Goal: Leave review/rating: Leave review/rating

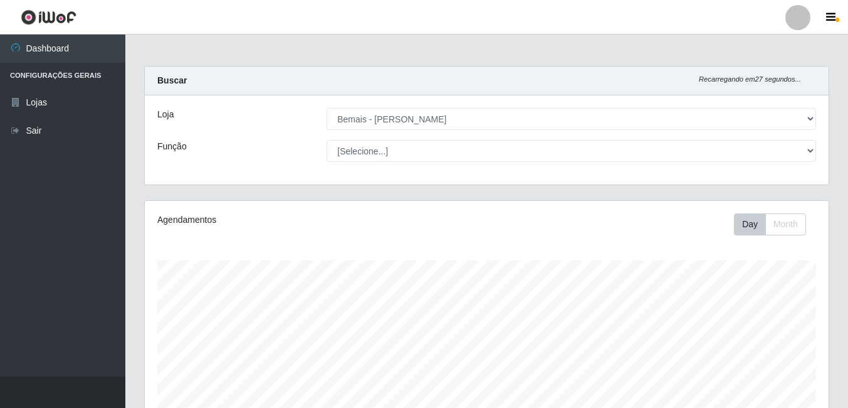
select select "230"
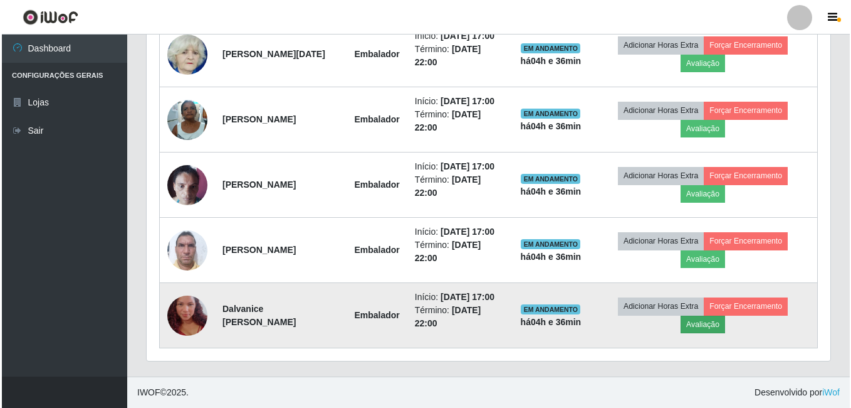
scroll to position [260, 684]
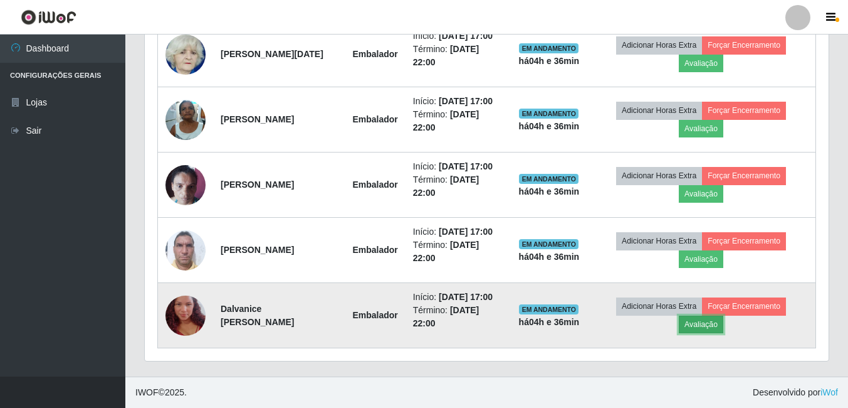
click at [715, 319] on button "Avaliação" at bounding box center [701, 324] width 45 height 18
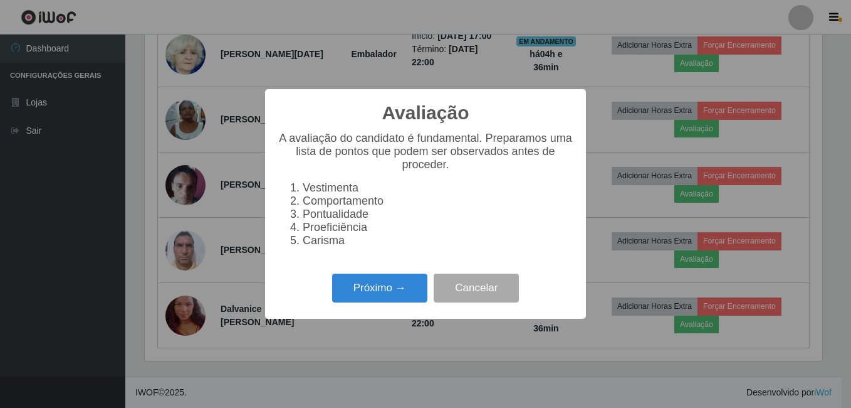
scroll to position [260, 678]
click at [390, 293] on button "Próximo →" at bounding box center [379, 287] width 95 height 29
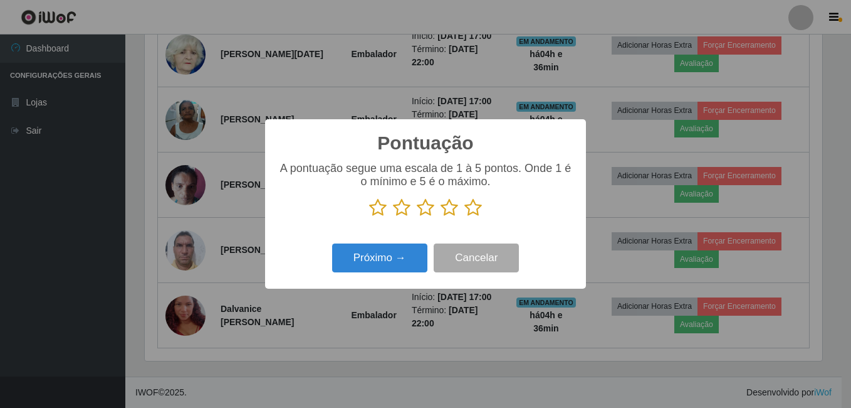
scroll to position [626726, 626308]
click at [478, 206] on icon at bounding box center [474, 207] width 18 height 19
click at [465, 217] on input "radio" at bounding box center [465, 217] width 0 height 0
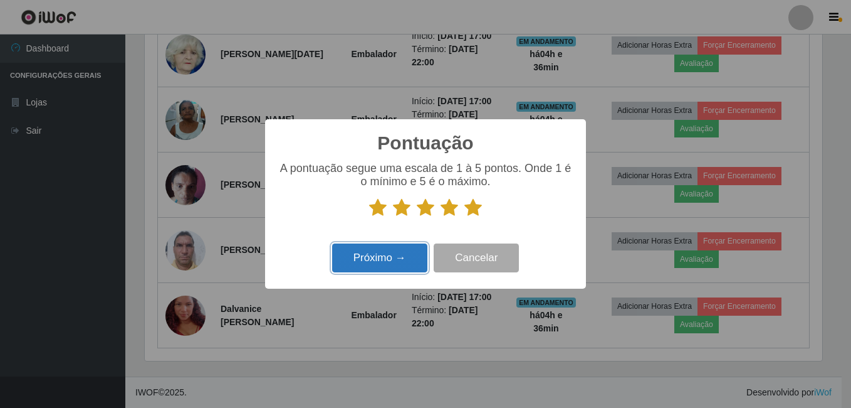
click at [412, 263] on button "Próximo →" at bounding box center [379, 257] width 95 height 29
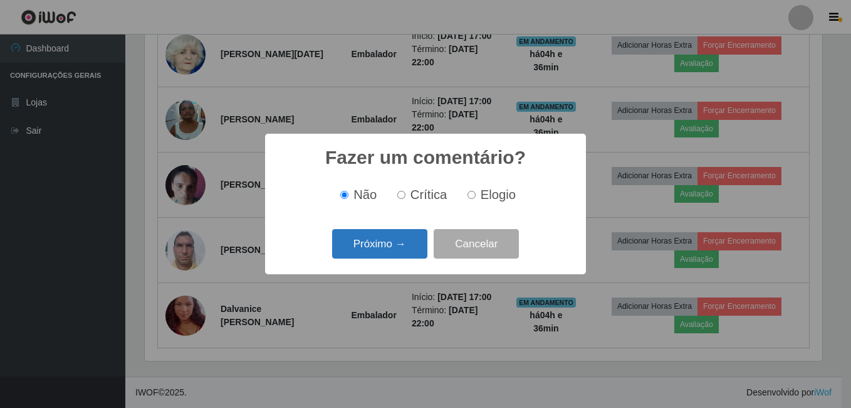
click at [402, 255] on button "Próximo →" at bounding box center [379, 243] width 95 height 29
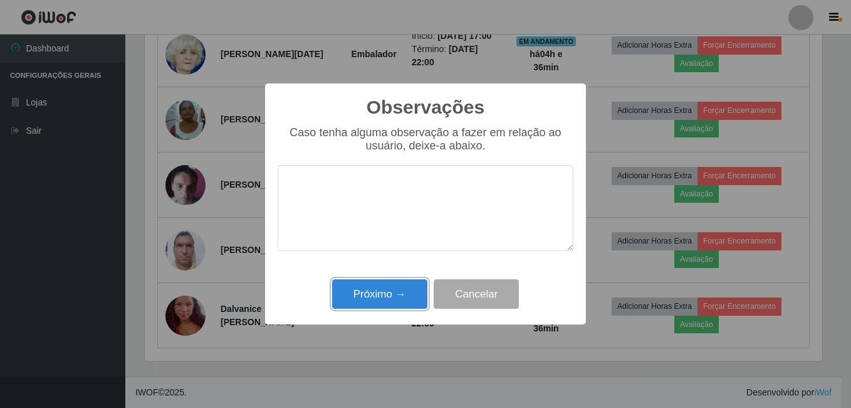
drag, startPoint x: 399, startPoint y: 303, endPoint x: 389, endPoint y: 307, distance: 10.7
click at [396, 305] on button "Próximo →" at bounding box center [379, 293] width 95 height 29
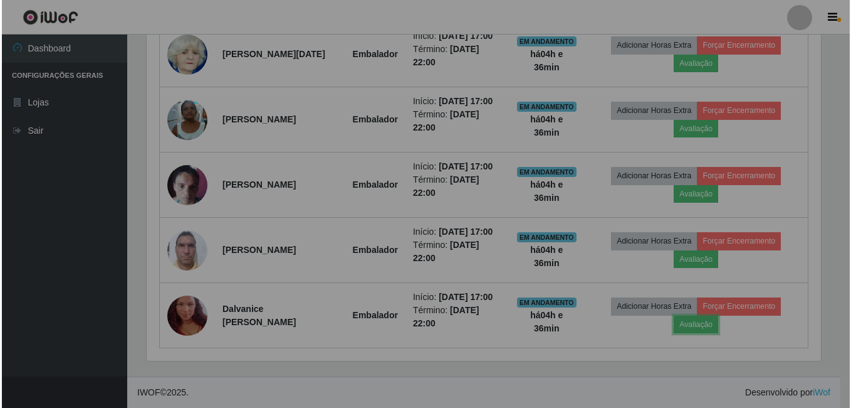
scroll to position [260, 684]
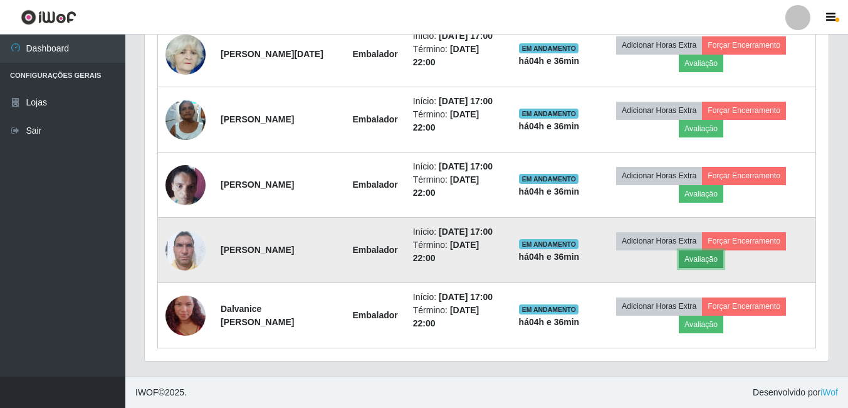
click at [702, 250] on button "Avaliação" at bounding box center [701, 259] width 45 height 18
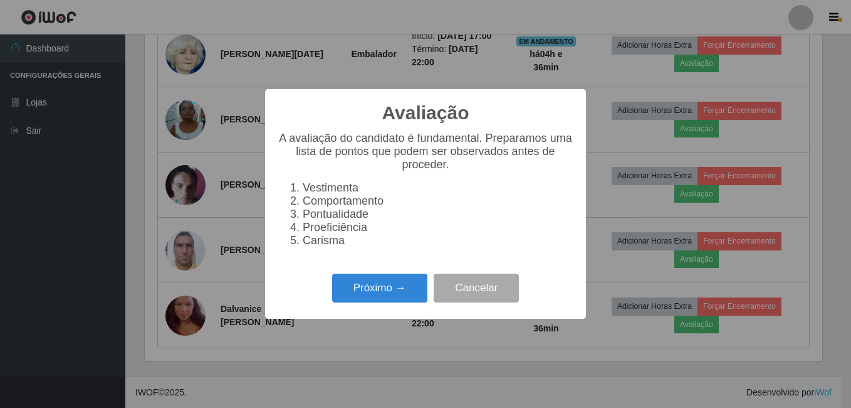
scroll to position [260, 678]
click at [381, 289] on button "Próximo →" at bounding box center [379, 287] width 95 height 29
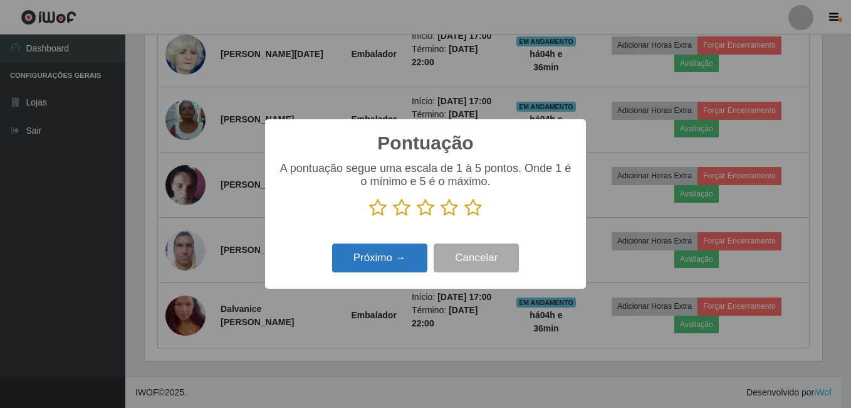
scroll to position [626726, 626308]
click at [478, 211] on icon at bounding box center [474, 207] width 18 height 19
click at [465, 217] on input "radio" at bounding box center [465, 217] width 0 height 0
click at [408, 268] on button "Próximo →" at bounding box center [379, 257] width 95 height 29
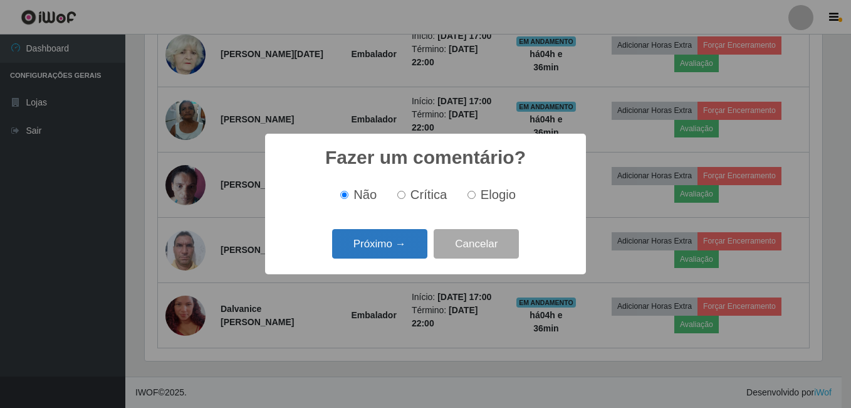
click at [394, 254] on button "Próximo →" at bounding box center [379, 243] width 95 height 29
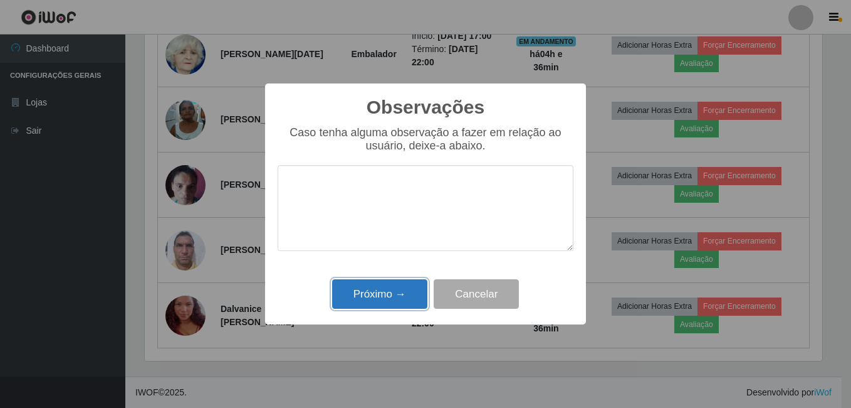
click at [396, 295] on button "Próximo →" at bounding box center [379, 293] width 95 height 29
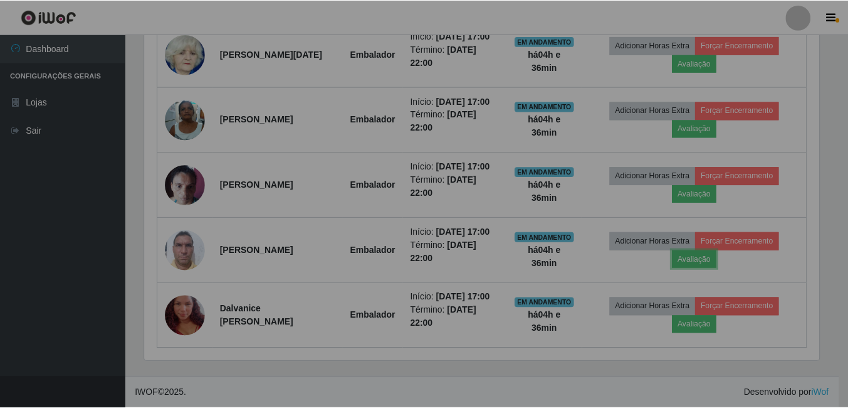
scroll to position [260, 684]
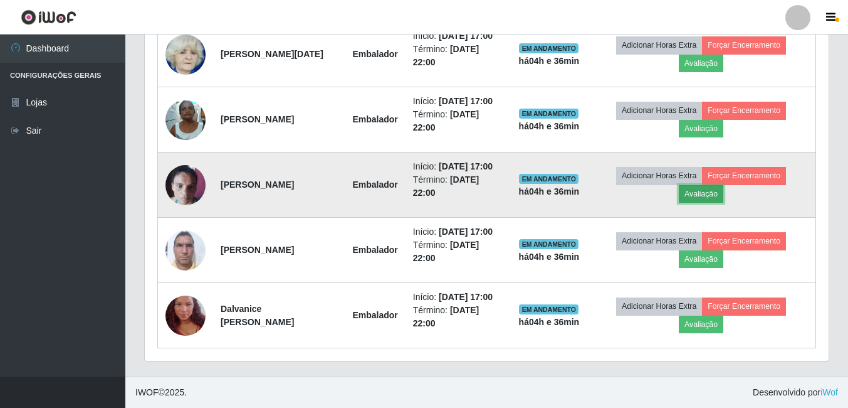
click at [698, 185] on button "Avaliação" at bounding box center [701, 194] width 45 height 18
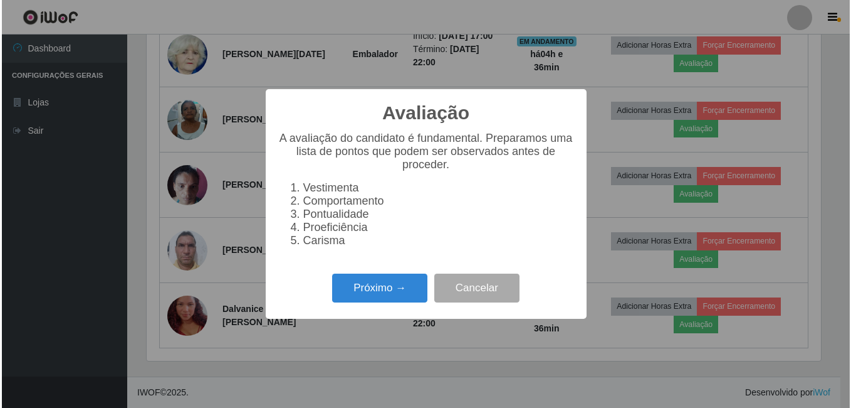
scroll to position [260, 678]
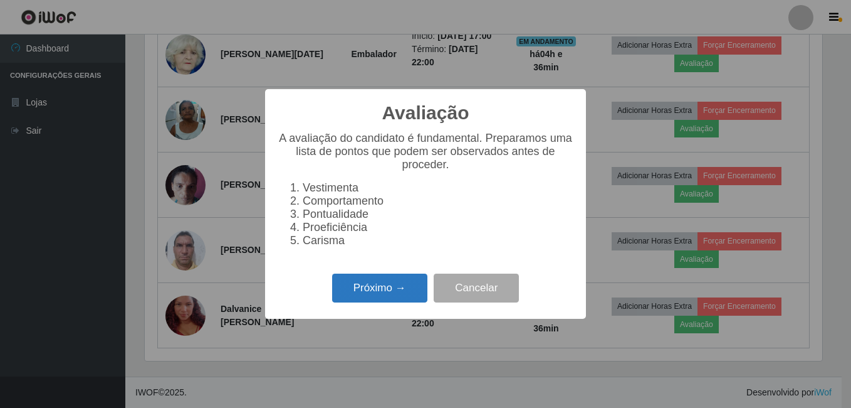
click at [388, 290] on button "Próximo →" at bounding box center [379, 287] width 95 height 29
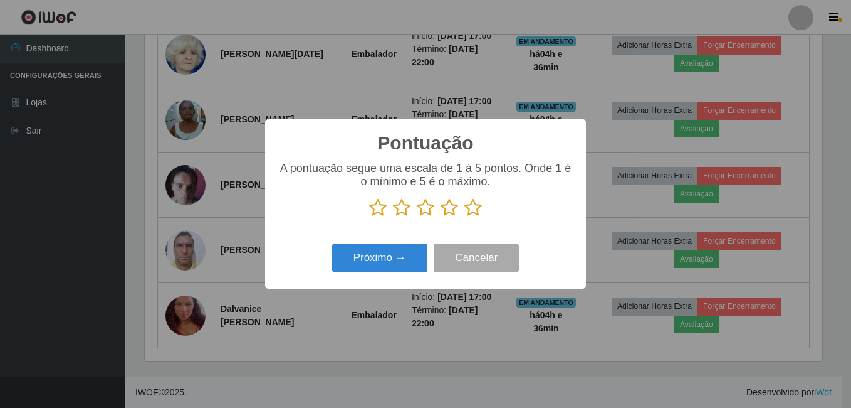
scroll to position [626726, 626308]
drag, startPoint x: 475, startPoint y: 204, endPoint x: 458, endPoint y: 214, distance: 19.7
click at [475, 204] on icon at bounding box center [474, 207] width 18 height 19
click at [465, 217] on input "radio" at bounding box center [465, 217] width 0 height 0
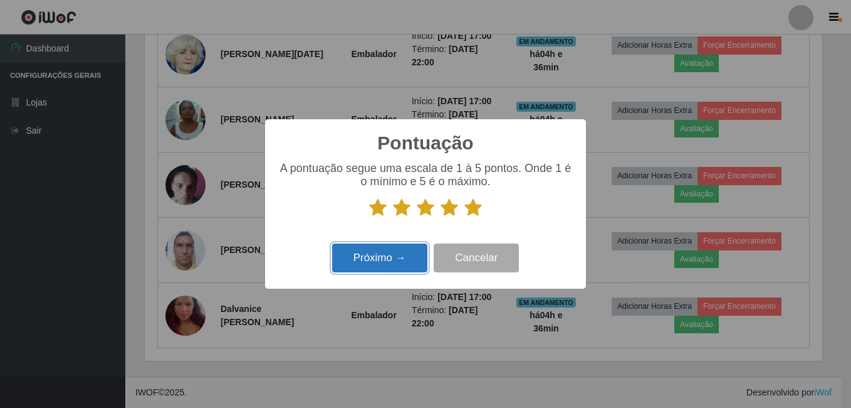
click at [406, 260] on button "Próximo →" at bounding box center [379, 257] width 95 height 29
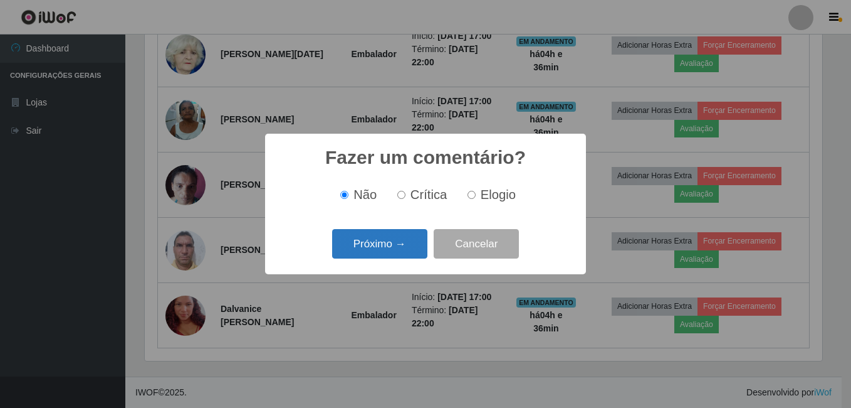
click at [400, 251] on button "Próximo →" at bounding box center [379, 243] width 95 height 29
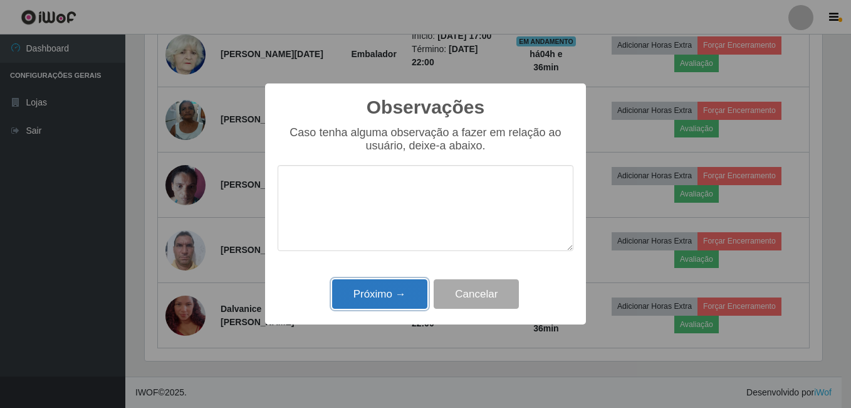
click at [395, 289] on button "Próximo →" at bounding box center [379, 293] width 95 height 29
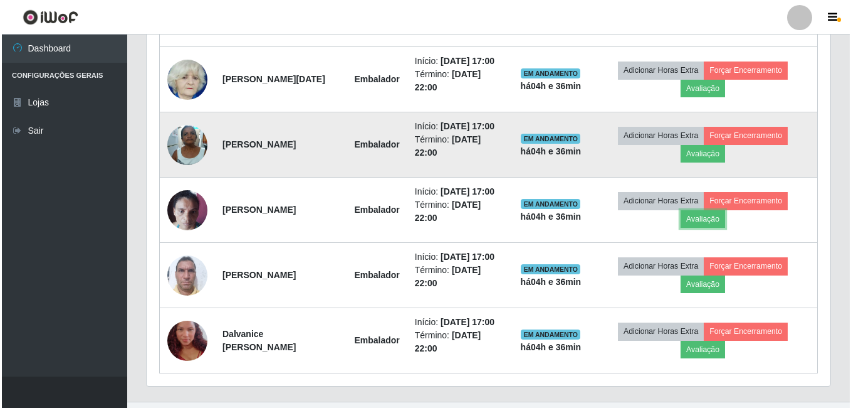
scroll to position [625, 0]
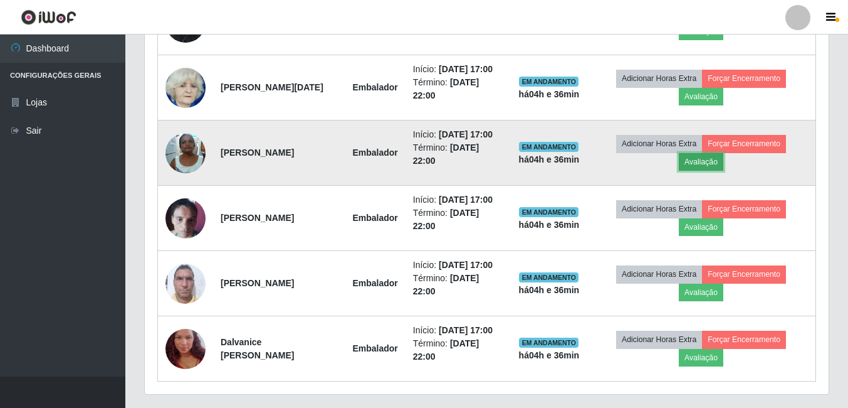
click at [700, 171] on button "Avaliação" at bounding box center [701, 162] width 45 height 18
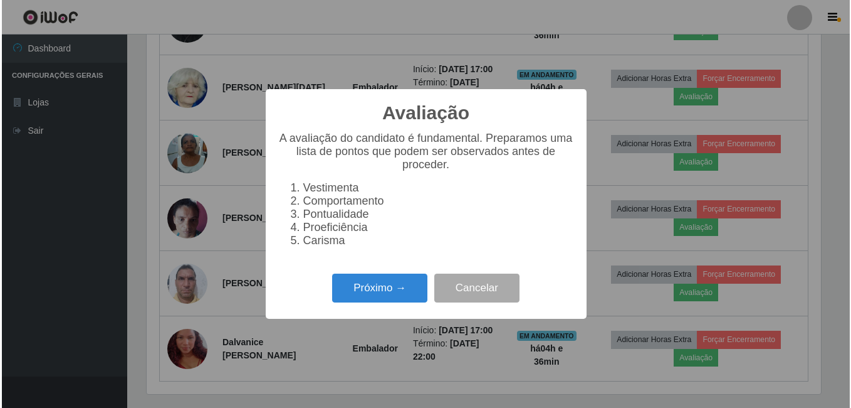
scroll to position [260, 678]
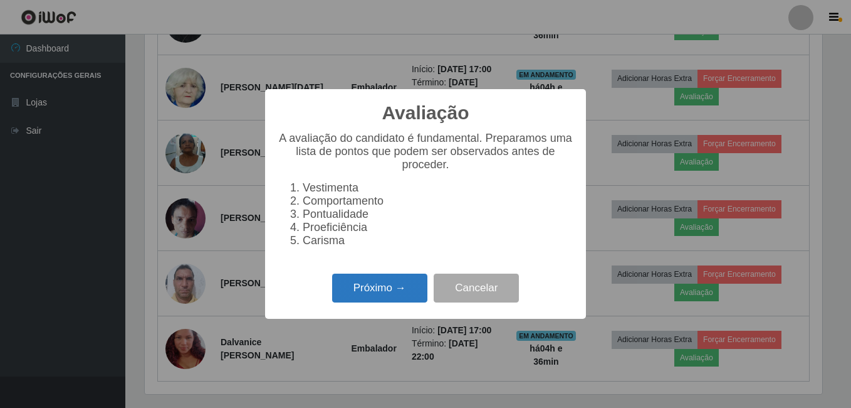
click at [367, 291] on button "Próximo →" at bounding box center [379, 287] width 95 height 29
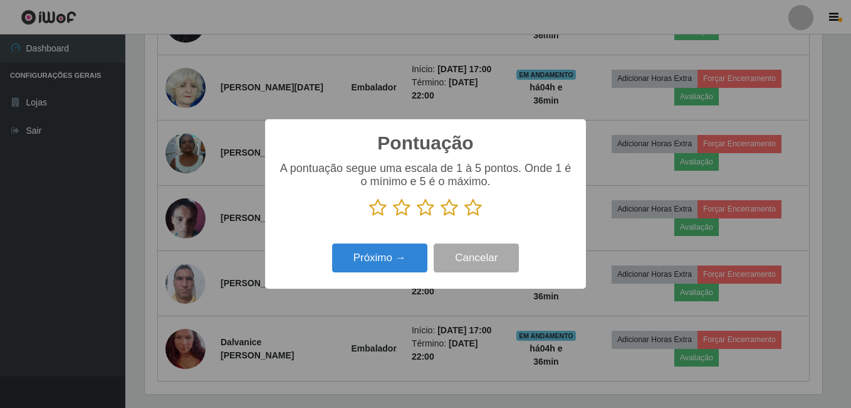
click at [472, 208] on icon at bounding box center [474, 207] width 18 height 19
click at [465, 217] on input "radio" at bounding box center [465, 217] width 0 height 0
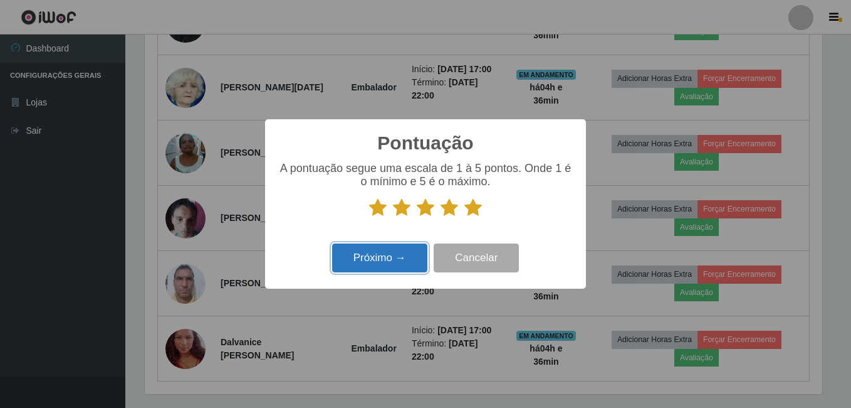
click at [403, 264] on button "Próximo →" at bounding box center [379, 257] width 95 height 29
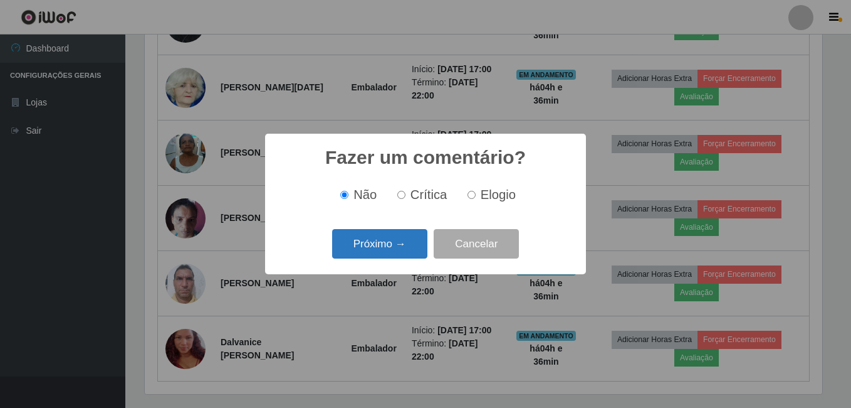
click at [389, 251] on button "Próximo →" at bounding box center [379, 243] width 95 height 29
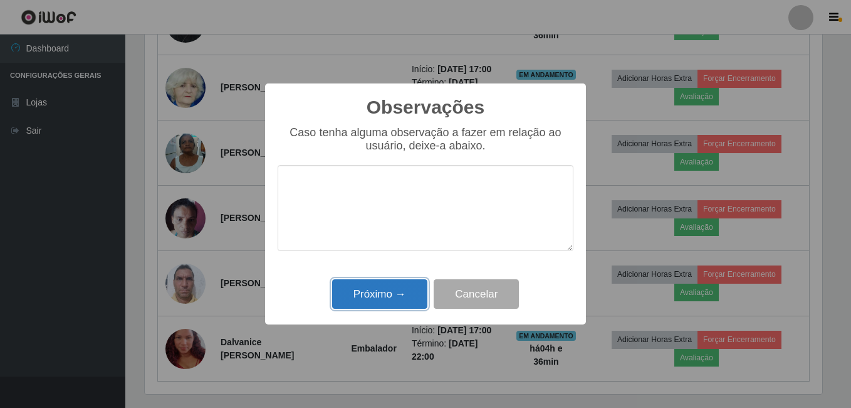
click at [379, 300] on button "Próximo →" at bounding box center [379, 293] width 95 height 29
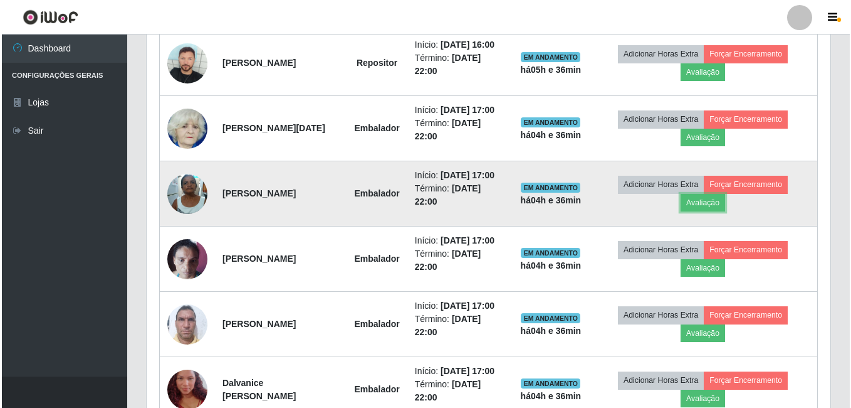
scroll to position [562, 0]
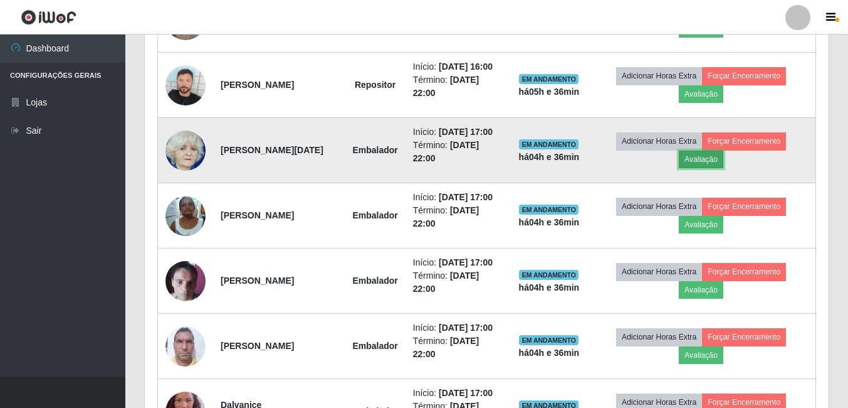
click at [710, 168] on button "Avaliação" at bounding box center [701, 159] width 45 height 18
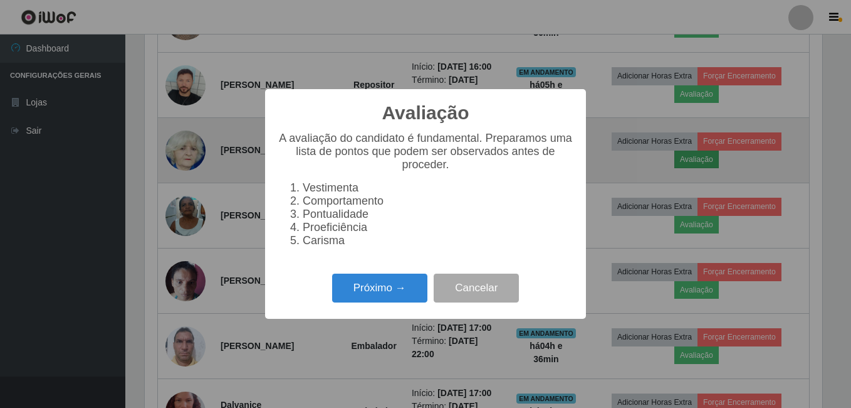
scroll to position [260, 678]
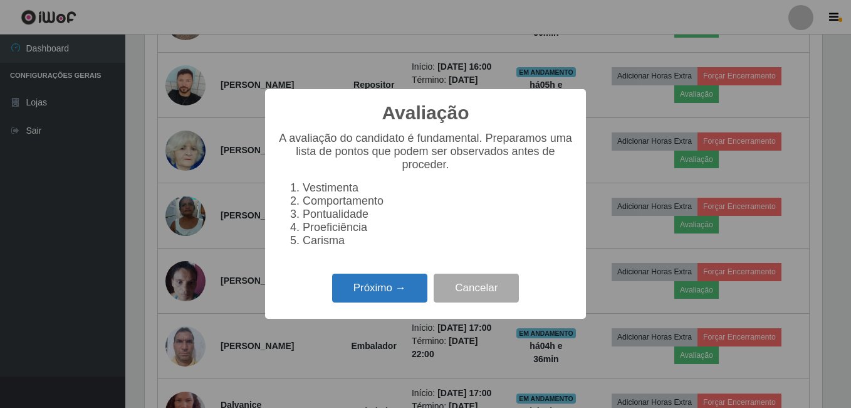
click at [367, 297] on button "Próximo →" at bounding box center [379, 287] width 95 height 29
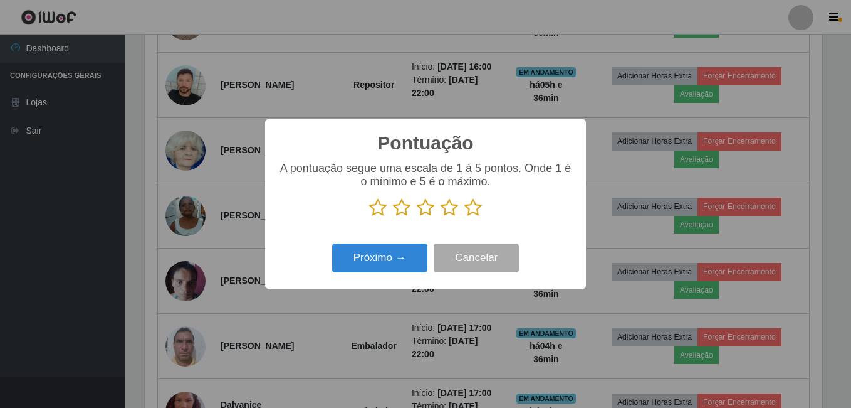
click at [470, 207] on icon at bounding box center [474, 207] width 18 height 19
click at [465, 217] on input "radio" at bounding box center [465, 217] width 0 height 0
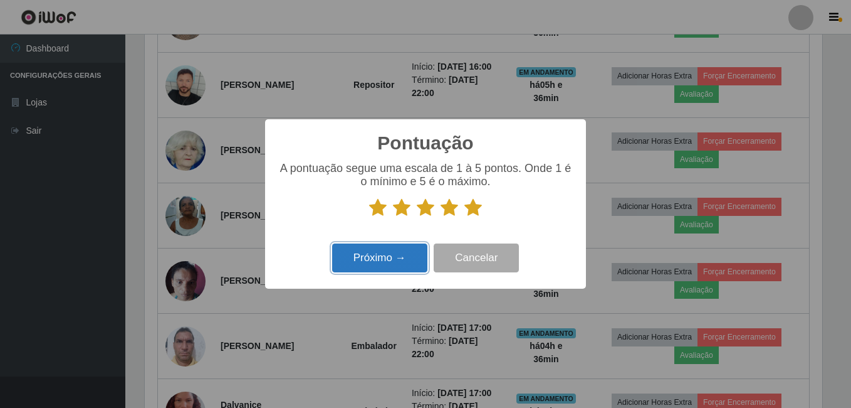
click at [405, 254] on button "Próximo →" at bounding box center [379, 257] width 95 height 29
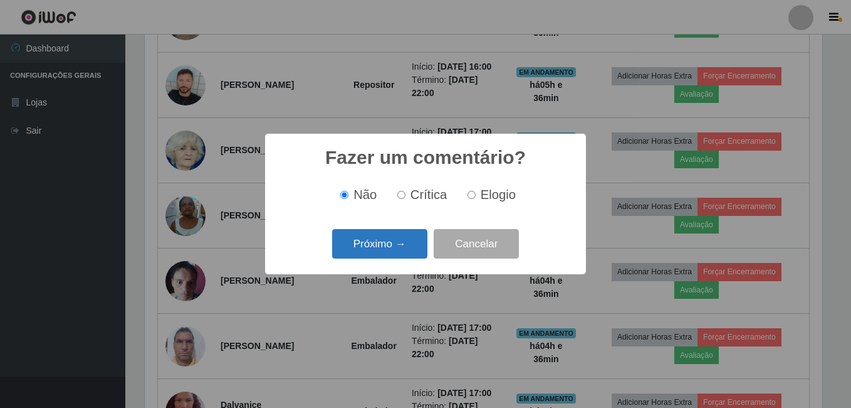
click at [394, 254] on button "Próximo →" at bounding box center [379, 243] width 95 height 29
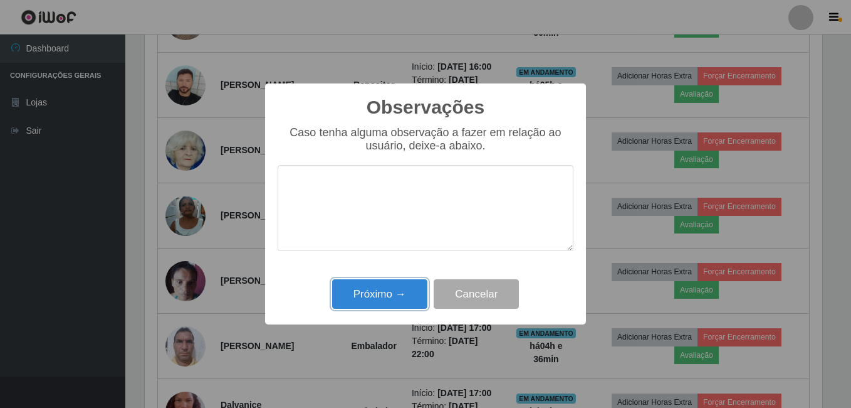
click at [387, 296] on button "Próximo →" at bounding box center [379, 293] width 95 height 29
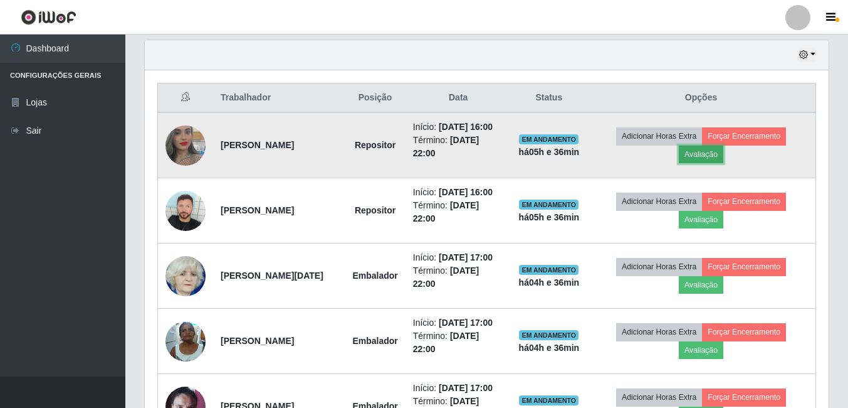
click at [717, 162] on button "Avaliação" at bounding box center [701, 154] width 45 height 18
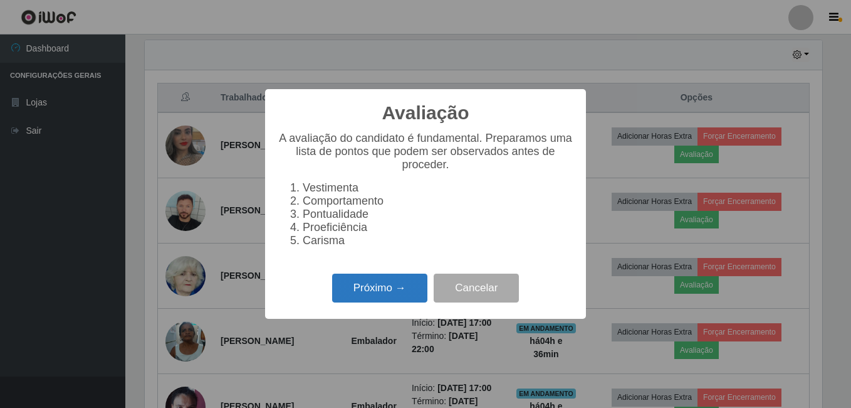
click at [349, 289] on button "Próximo →" at bounding box center [379, 287] width 95 height 29
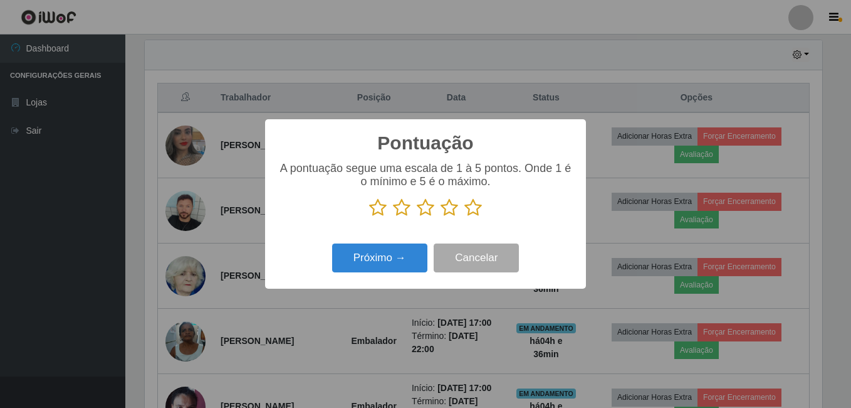
click at [477, 209] on icon at bounding box center [474, 207] width 18 height 19
click at [465, 217] on input "radio" at bounding box center [465, 217] width 0 height 0
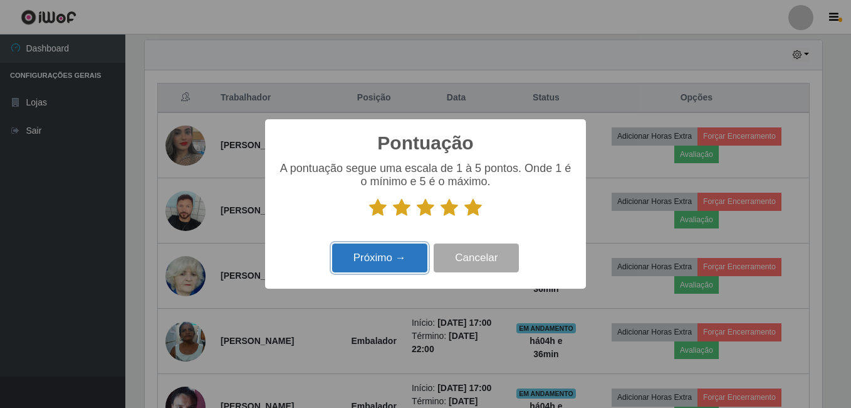
click at [404, 265] on button "Próximo →" at bounding box center [379, 257] width 95 height 29
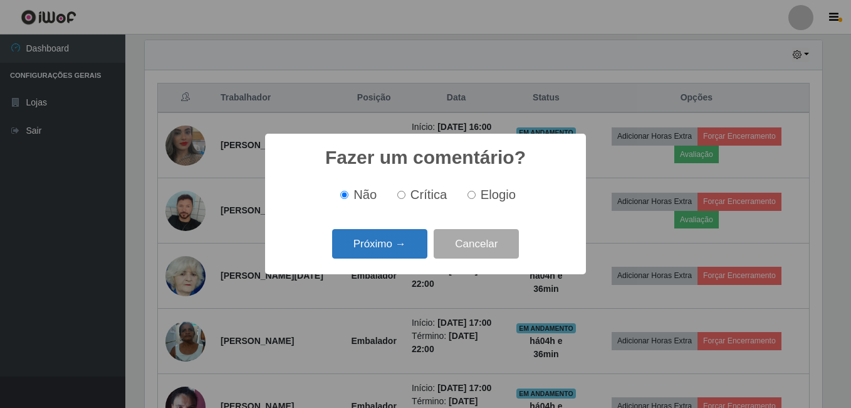
click at [392, 237] on button "Próximo →" at bounding box center [379, 243] width 95 height 29
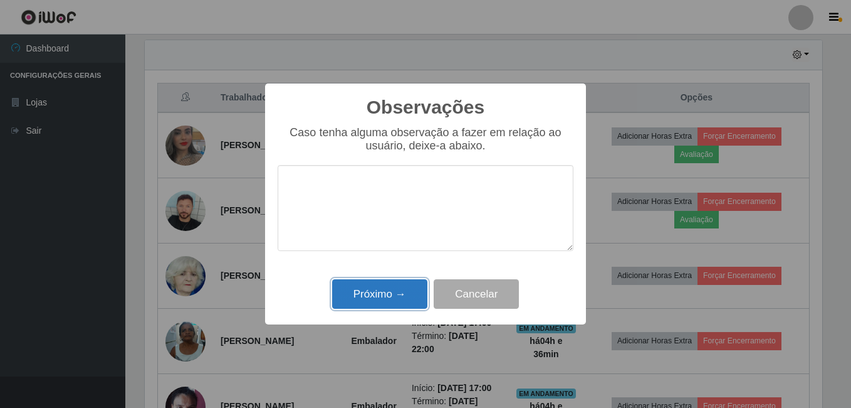
click at [382, 288] on button "Próximo →" at bounding box center [379, 293] width 95 height 29
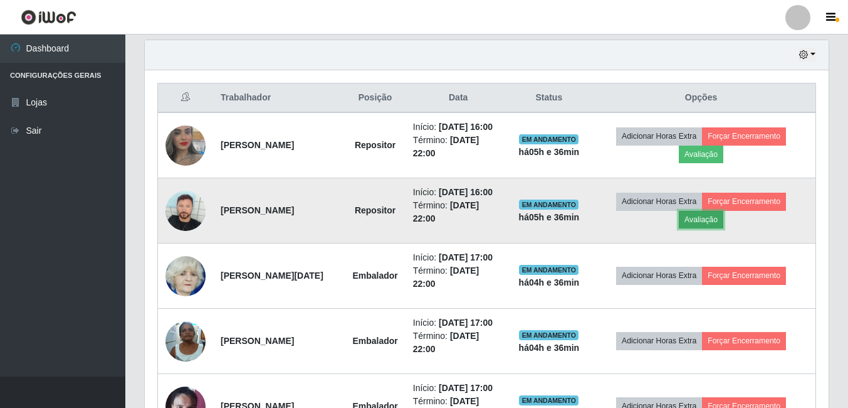
click at [708, 228] on button "Avaliação" at bounding box center [701, 220] width 45 height 18
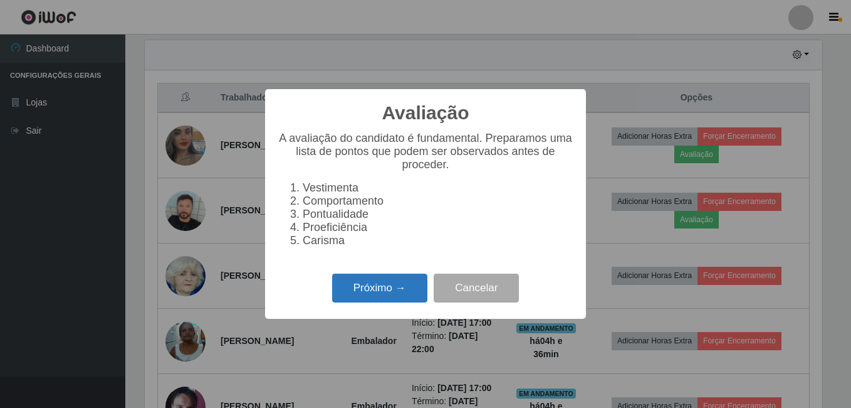
click at [343, 299] on button "Próximo →" at bounding box center [379, 287] width 95 height 29
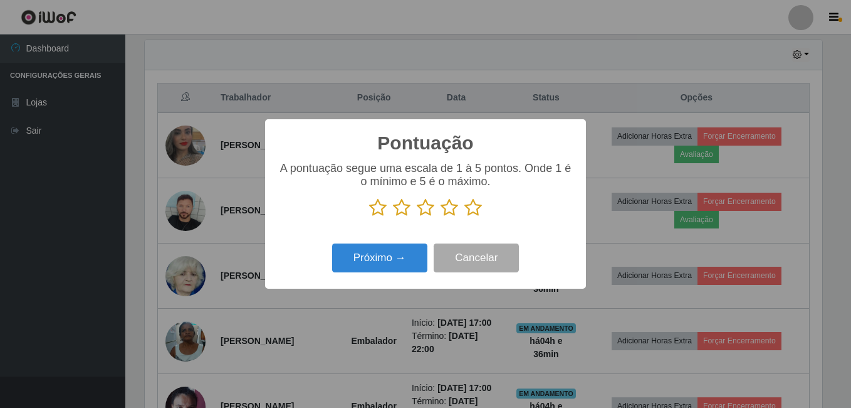
click at [471, 207] on icon at bounding box center [474, 207] width 18 height 19
click at [465, 217] on input "radio" at bounding box center [465, 217] width 0 height 0
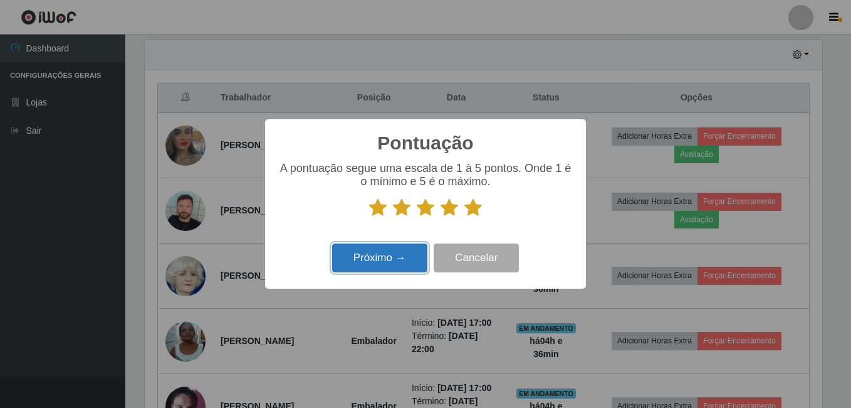
click at [404, 256] on button "Próximo →" at bounding box center [379, 257] width 95 height 29
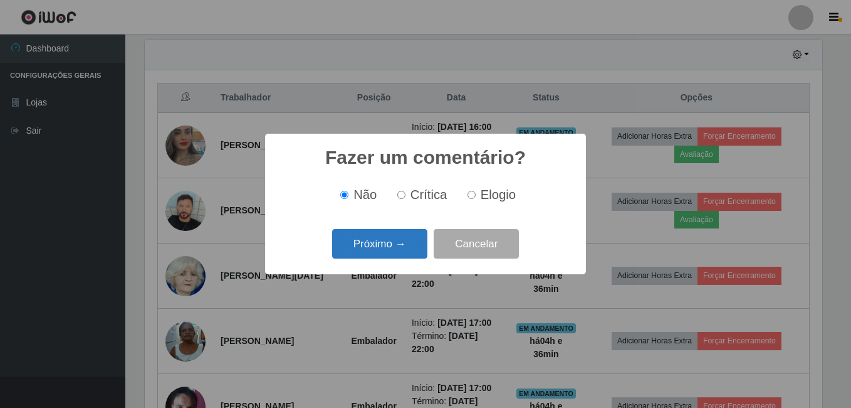
click at [396, 251] on button "Próximo →" at bounding box center [379, 243] width 95 height 29
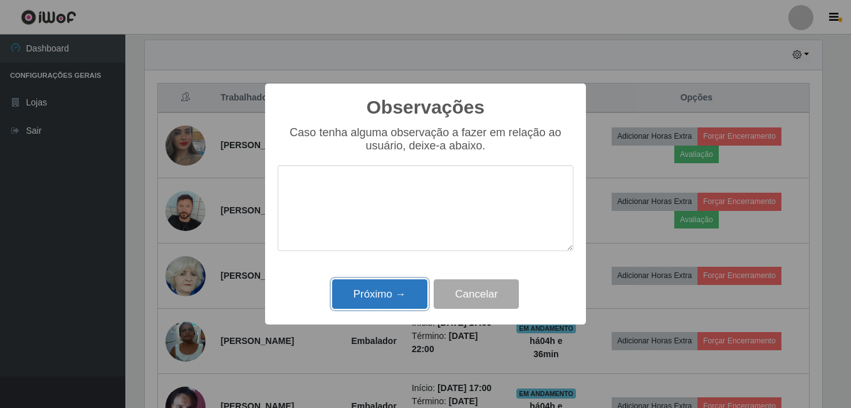
click at [388, 298] on button "Próximo →" at bounding box center [379, 293] width 95 height 29
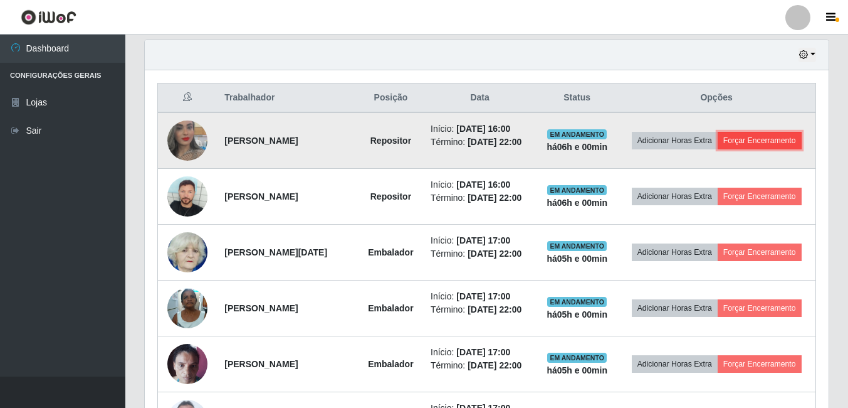
click at [722, 149] on button "Forçar Encerramento" at bounding box center [760, 141] width 84 height 18
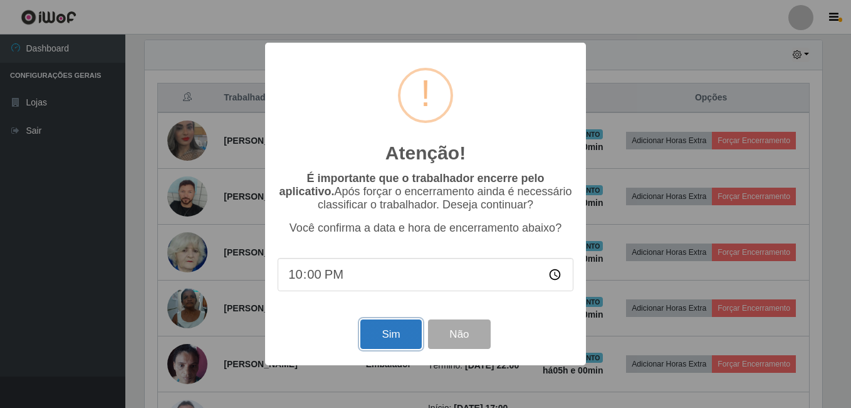
click at [373, 341] on button "Sim" at bounding box center [391, 333] width 61 height 29
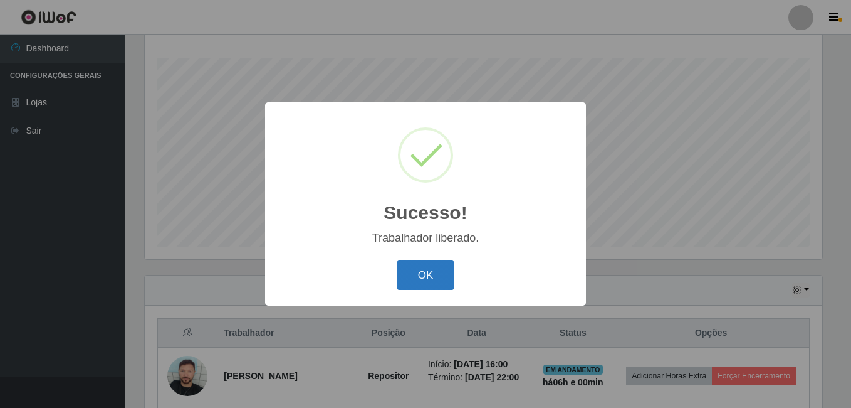
drag, startPoint x: 431, startPoint y: 274, endPoint x: 424, endPoint y: 273, distance: 6.4
click at [430, 274] on button "OK" at bounding box center [426, 274] width 58 height 29
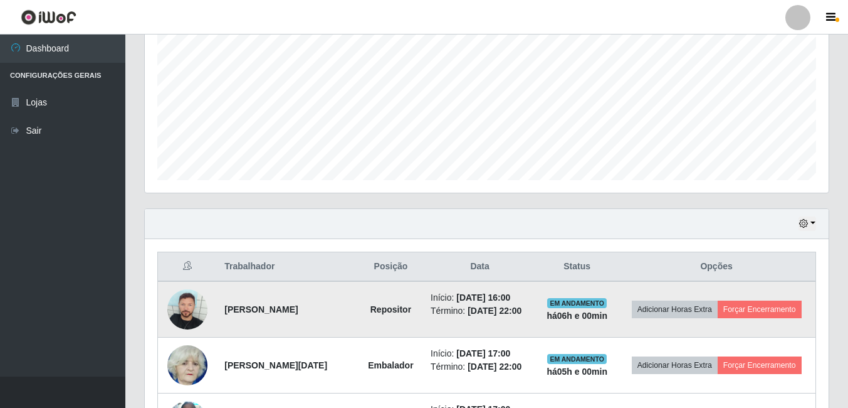
scroll to position [327, 0]
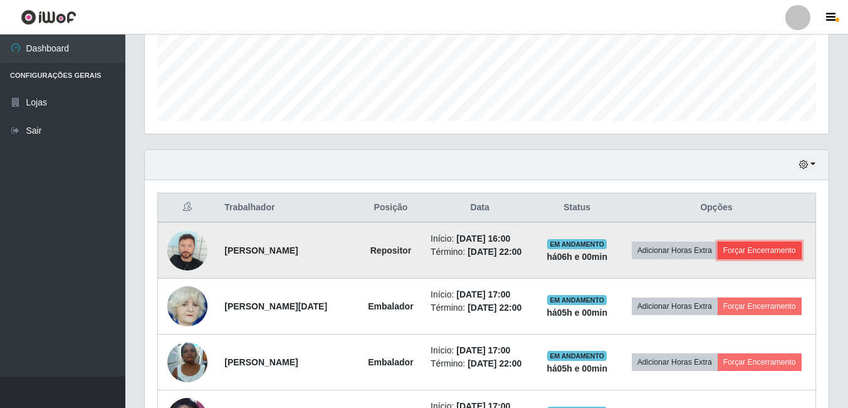
click at [720, 259] on button "Forçar Encerramento" at bounding box center [760, 250] width 84 height 18
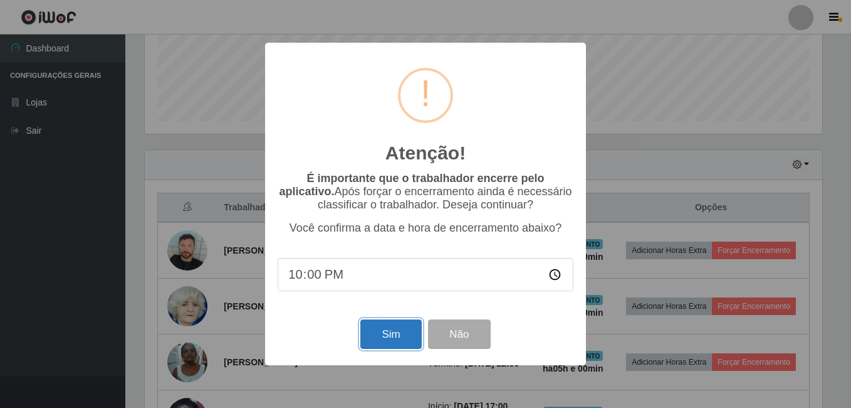
click at [381, 337] on button "Sim" at bounding box center [391, 333] width 61 height 29
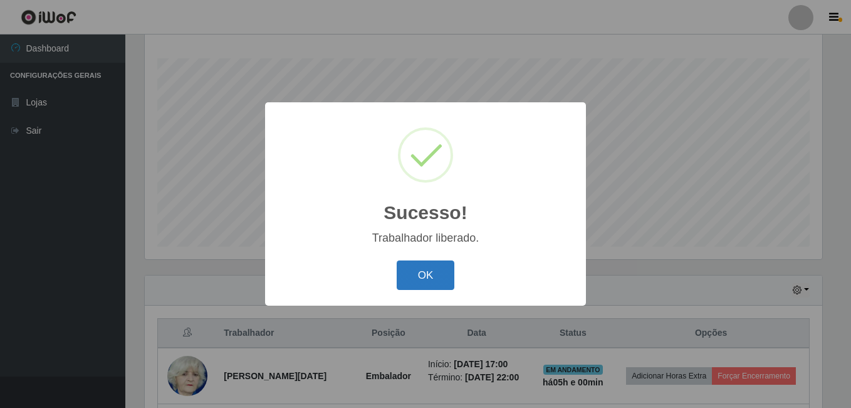
click at [427, 278] on button "OK" at bounding box center [426, 274] width 58 height 29
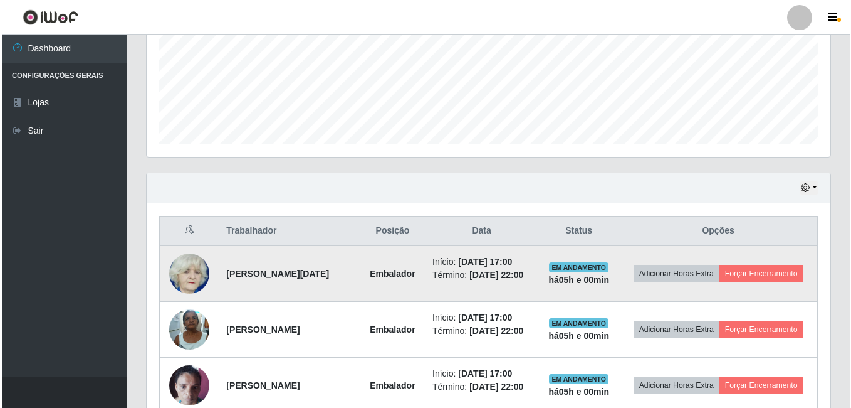
scroll to position [327, 0]
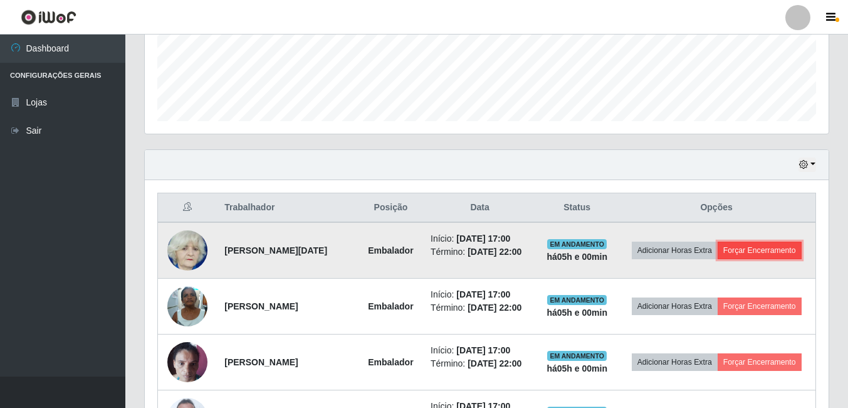
click at [730, 259] on button "Forçar Encerramento" at bounding box center [760, 250] width 84 height 18
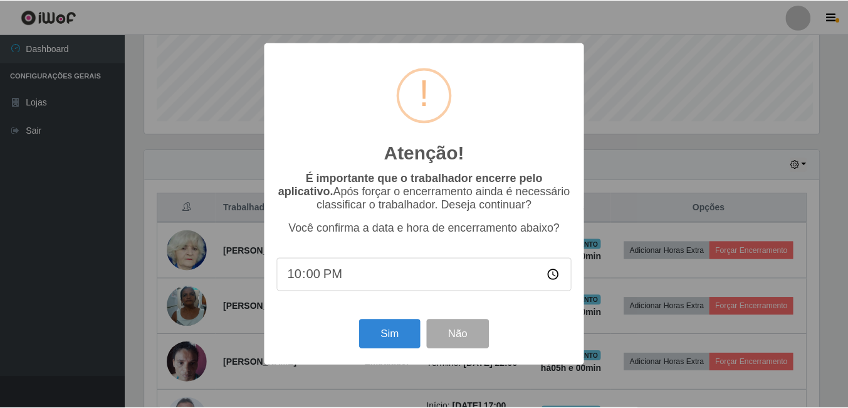
scroll to position [260, 678]
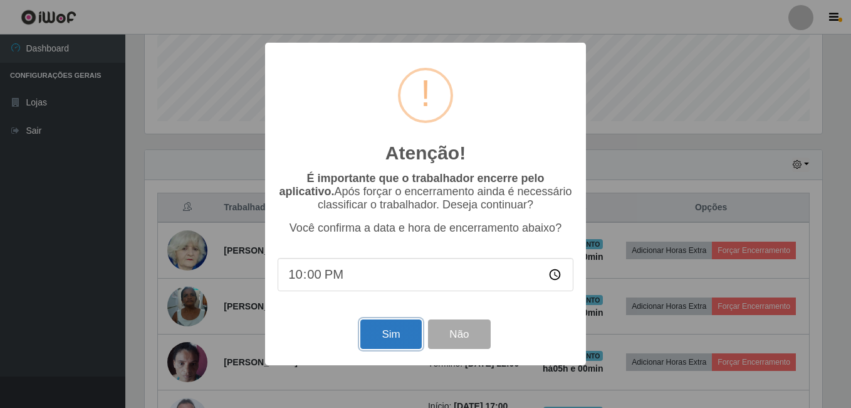
click at [379, 334] on button "Sim" at bounding box center [391, 333] width 61 height 29
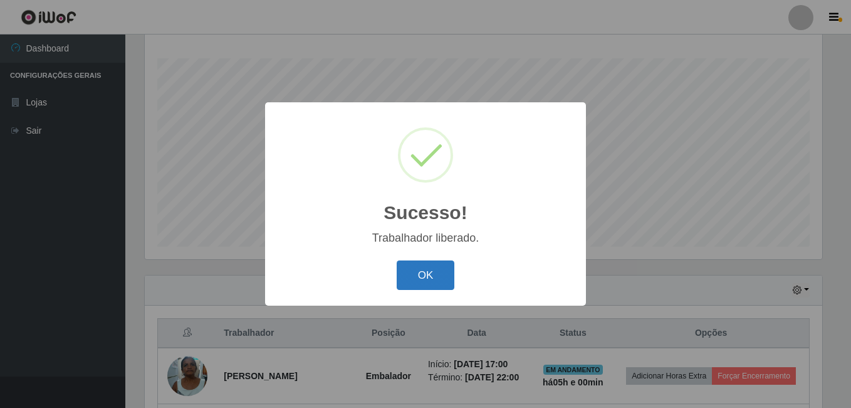
click at [425, 269] on button "OK" at bounding box center [426, 274] width 58 height 29
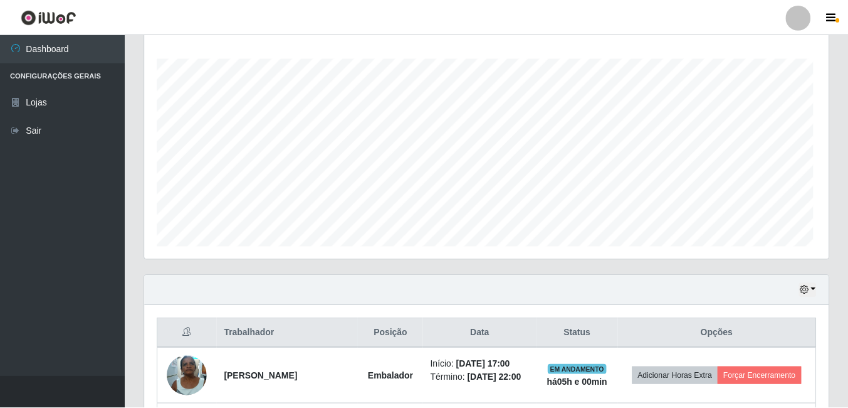
scroll to position [626726, 626302]
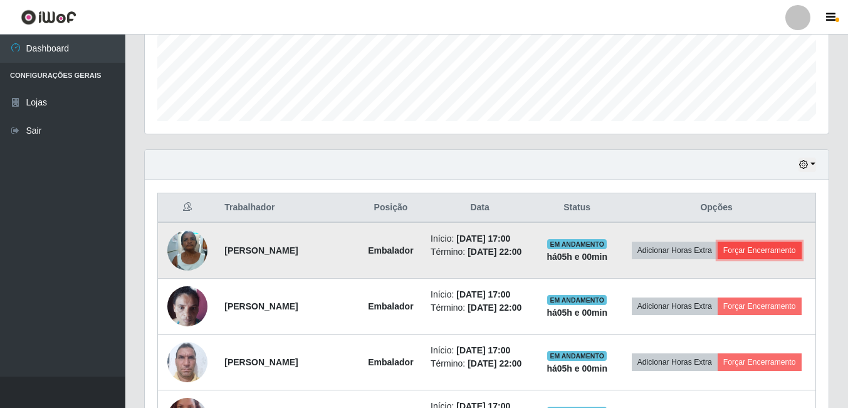
click at [718, 259] on button "Forçar Encerramento" at bounding box center [760, 250] width 84 height 18
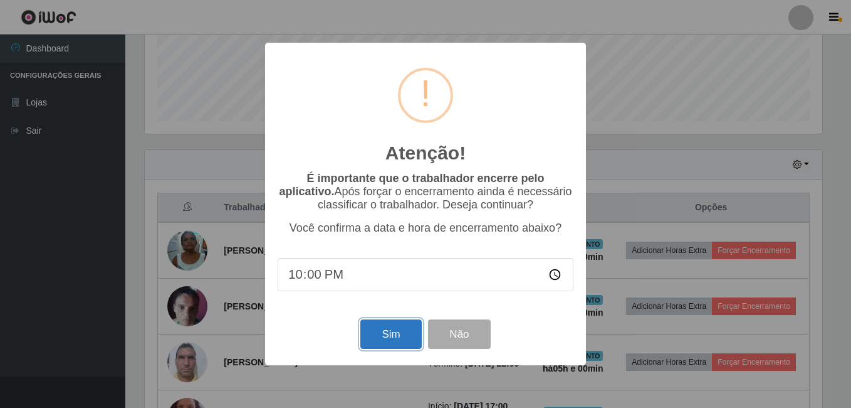
click at [391, 344] on button "Sim" at bounding box center [391, 333] width 61 height 29
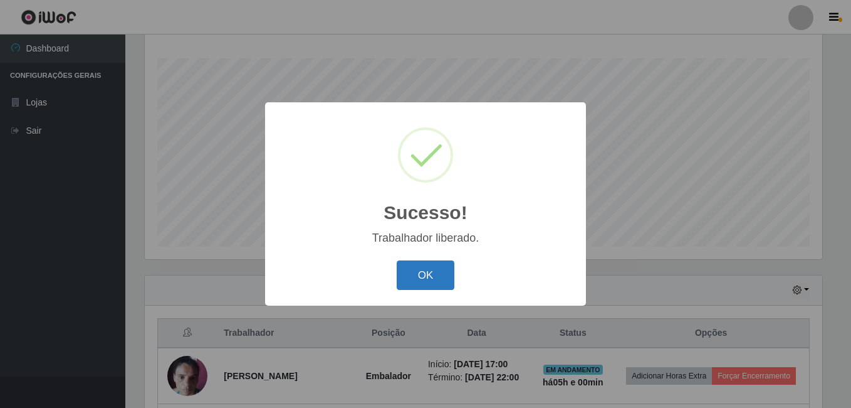
click at [431, 277] on button "OK" at bounding box center [426, 274] width 58 height 29
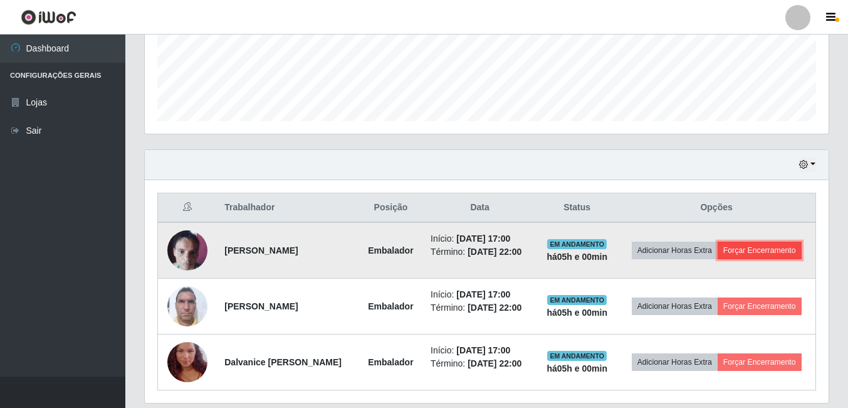
click at [735, 259] on button "Forçar Encerramento" at bounding box center [760, 250] width 84 height 18
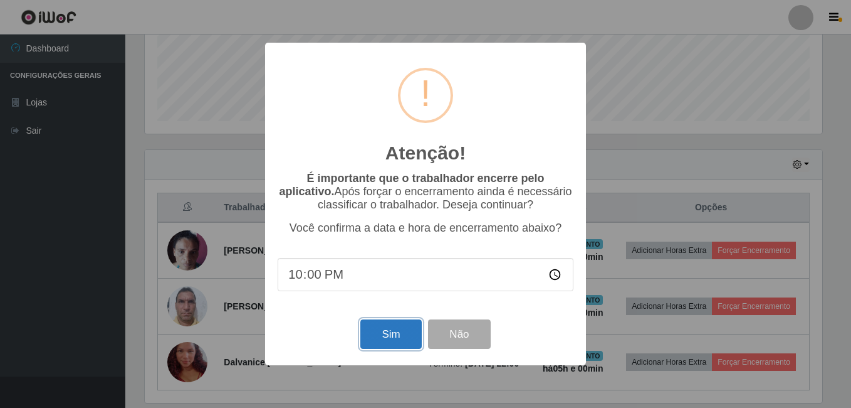
click at [412, 345] on button "Sim" at bounding box center [391, 333] width 61 height 29
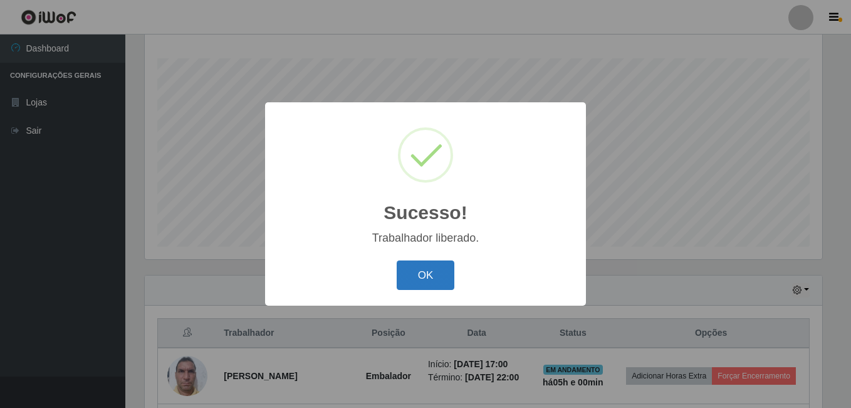
click at [437, 270] on button "OK" at bounding box center [426, 274] width 58 height 29
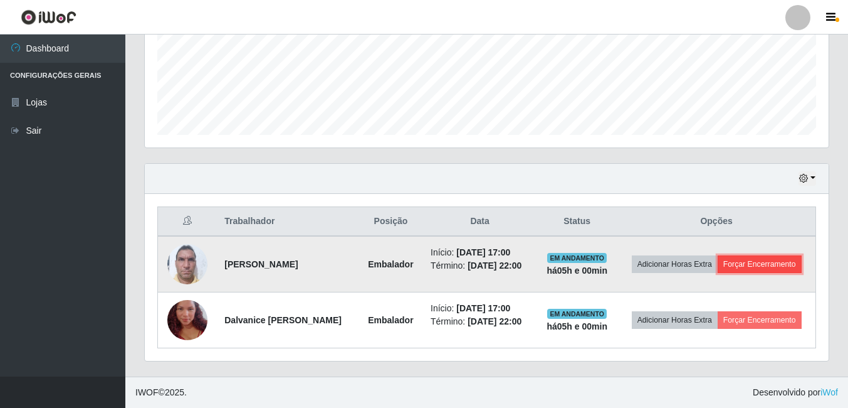
click at [718, 260] on button "Forçar Encerramento" at bounding box center [760, 264] width 84 height 18
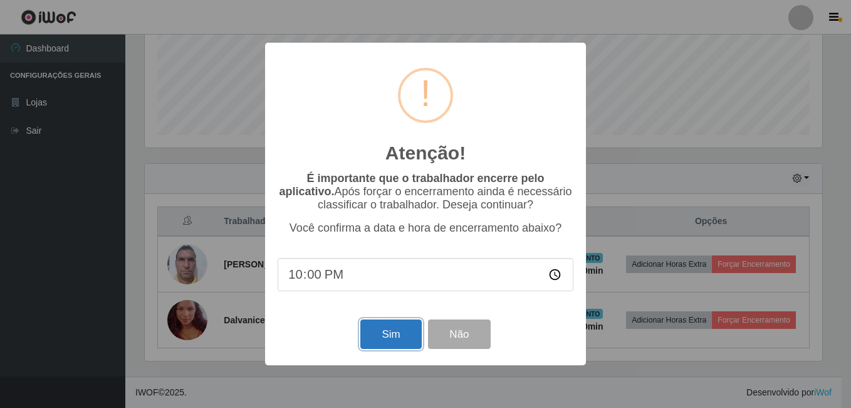
click at [387, 335] on button "Sim" at bounding box center [391, 333] width 61 height 29
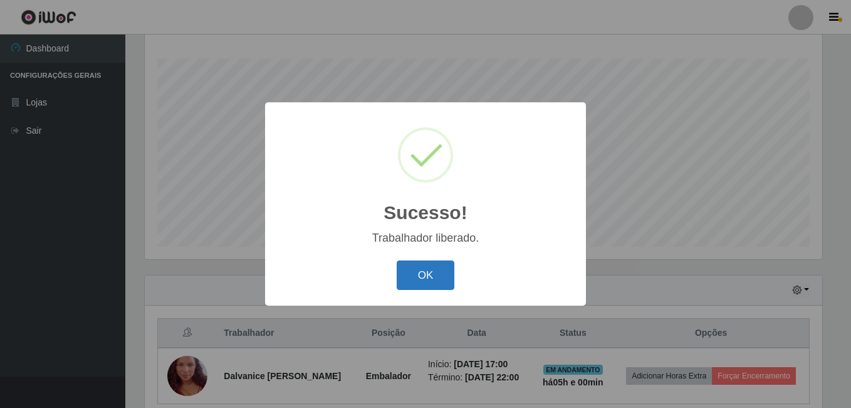
click at [443, 279] on button "OK" at bounding box center [426, 274] width 58 height 29
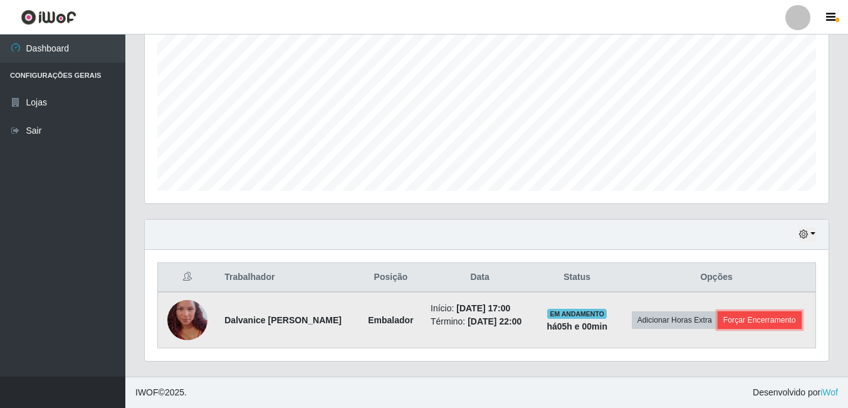
click at [729, 326] on button "Forçar Encerramento" at bounding box center [760, 320] width 84 height 18
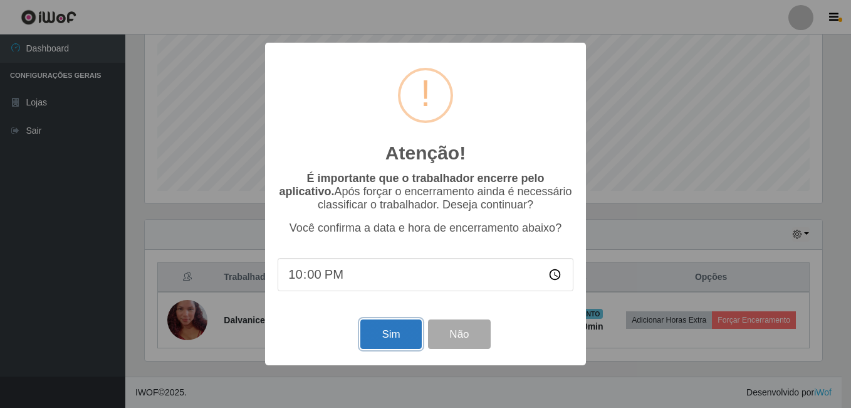
click at [391, 340] on button "Sim" at bounding box center [391, 333] width 61 height 29
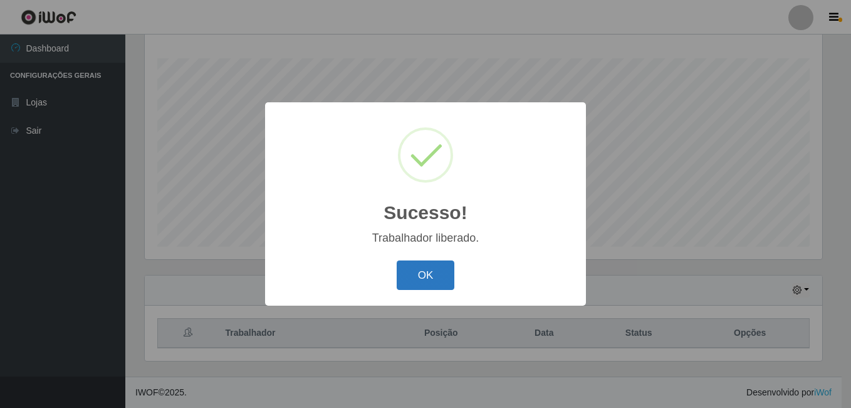
click at [431, 277] on button "OK" at bounding box center [426, 274] width 58 height 29
